Goal: Check status: Check status

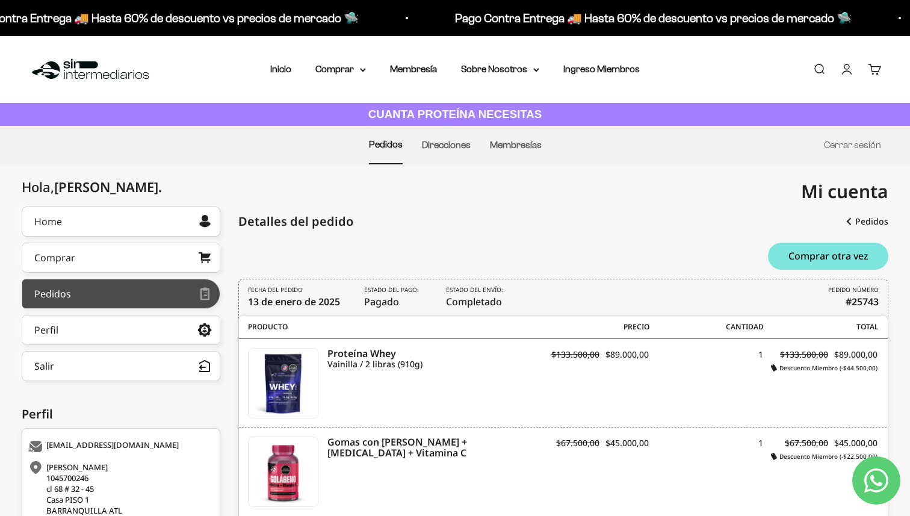
click at [97, 294] on div at bounding box center [135, 294] width 128 height 6
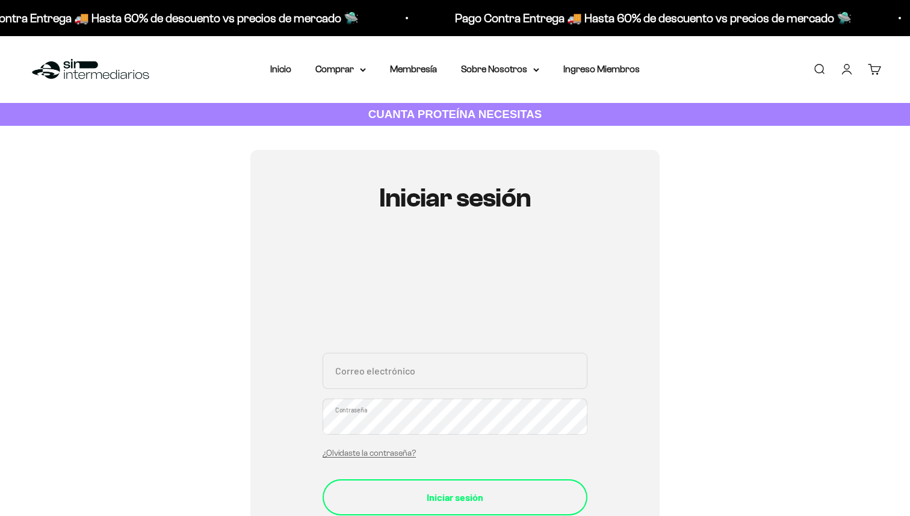
type input "[EMAIL_ADDRESS][DOMAIN_NAME]"
click at [460, 484] on button "Iniciar sesión" at bounding box center [455, 497] width 265 height 36
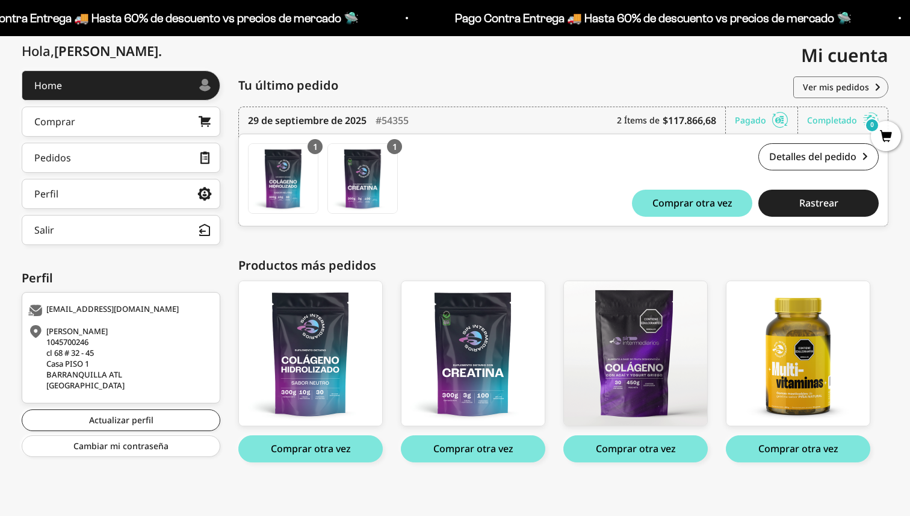
scroll to position [140, 0]
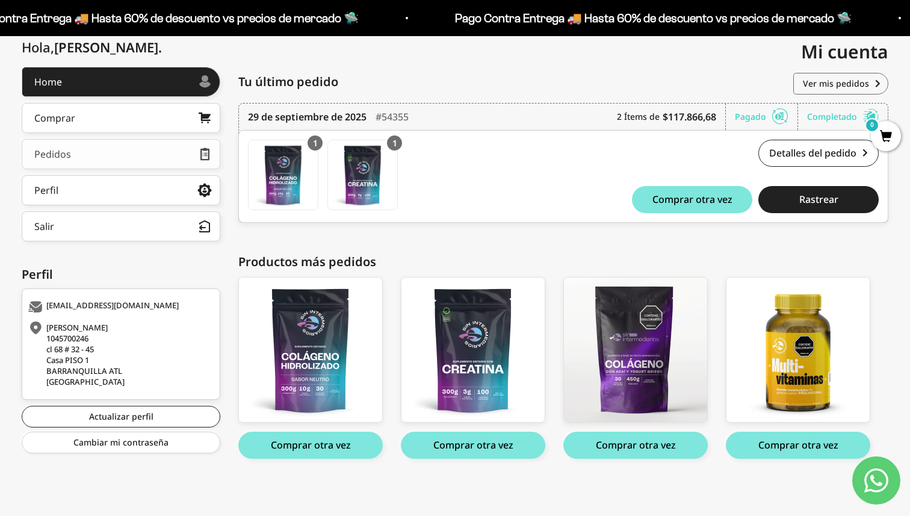
click at [114, 152] on link "Pedidos" at bounding box center [121, 154] width 199 height 30
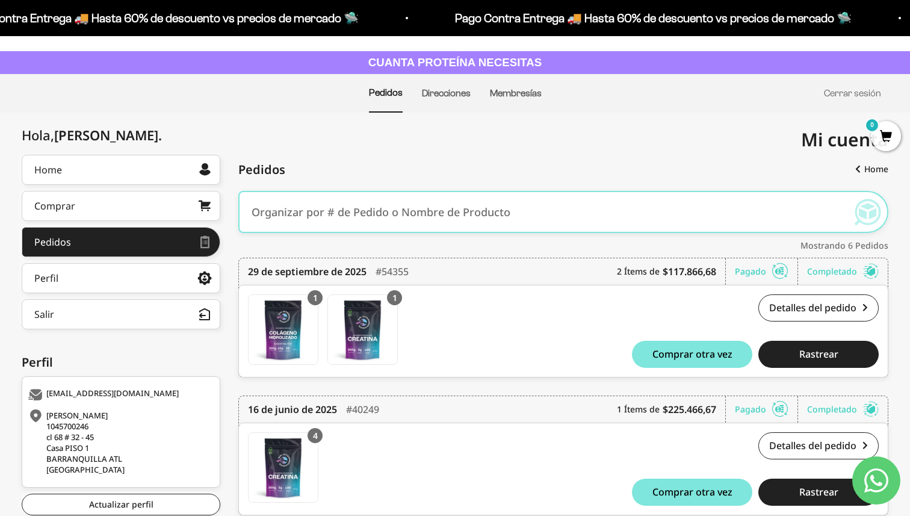
scroll to position [60, 0]
